Goal: Task Accomplishment & Management: Manage account settings

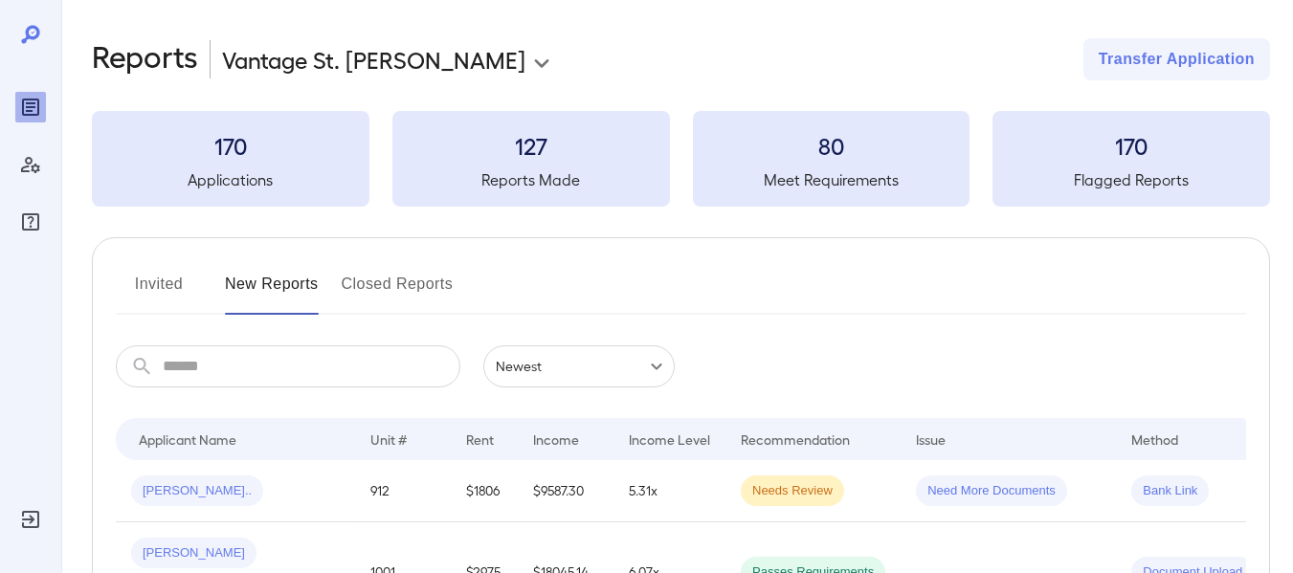
click at [137, 278] on button "Invited" at bounding box center [159, 292] width 86 height 46
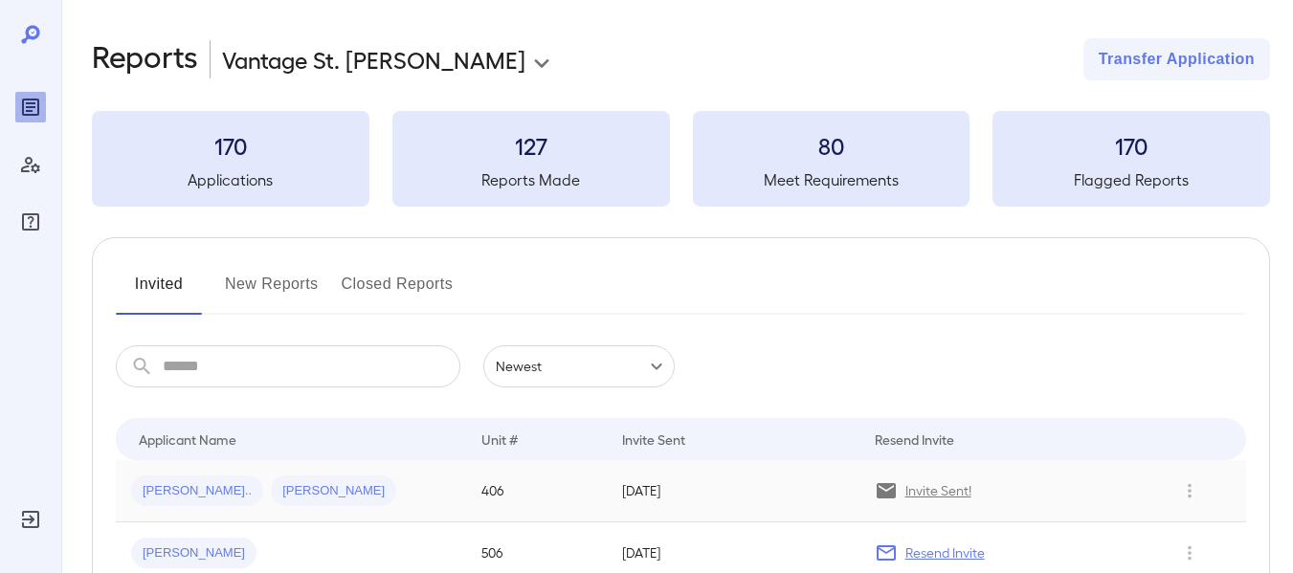
click at [928, 490] on p "Invite Sent!" at bounding box center [938, 490] width 66 height 19
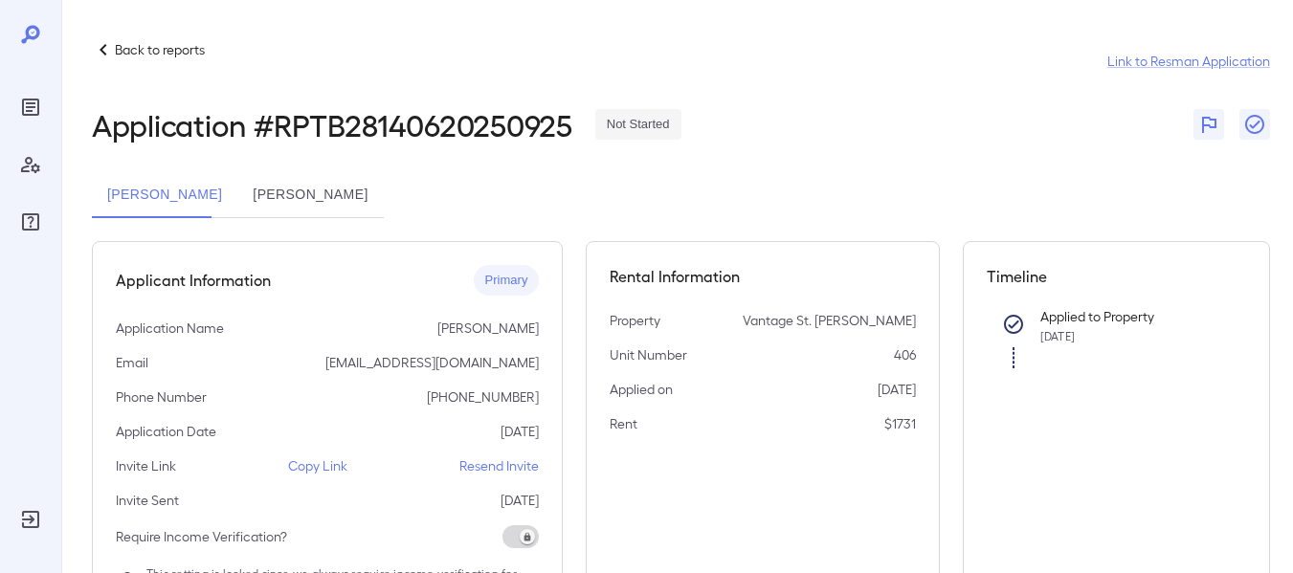
click at [506, 464] on p "Resend Invite" at bounding box center [498, 465] width 79 height 19
click at [505, 467] on p "Resend Invite" at bounding box center [498, 465] width 79 height 19
click at [309, 196] on button "[PERSON_NAME]" at bounding box center [309, 195] width 145 height 46
click at [520, 467] on p "Resend Invite" at bounding box center [498, 465] width 79 height 19
